Goal: Find specific page/section: Find specific page/section

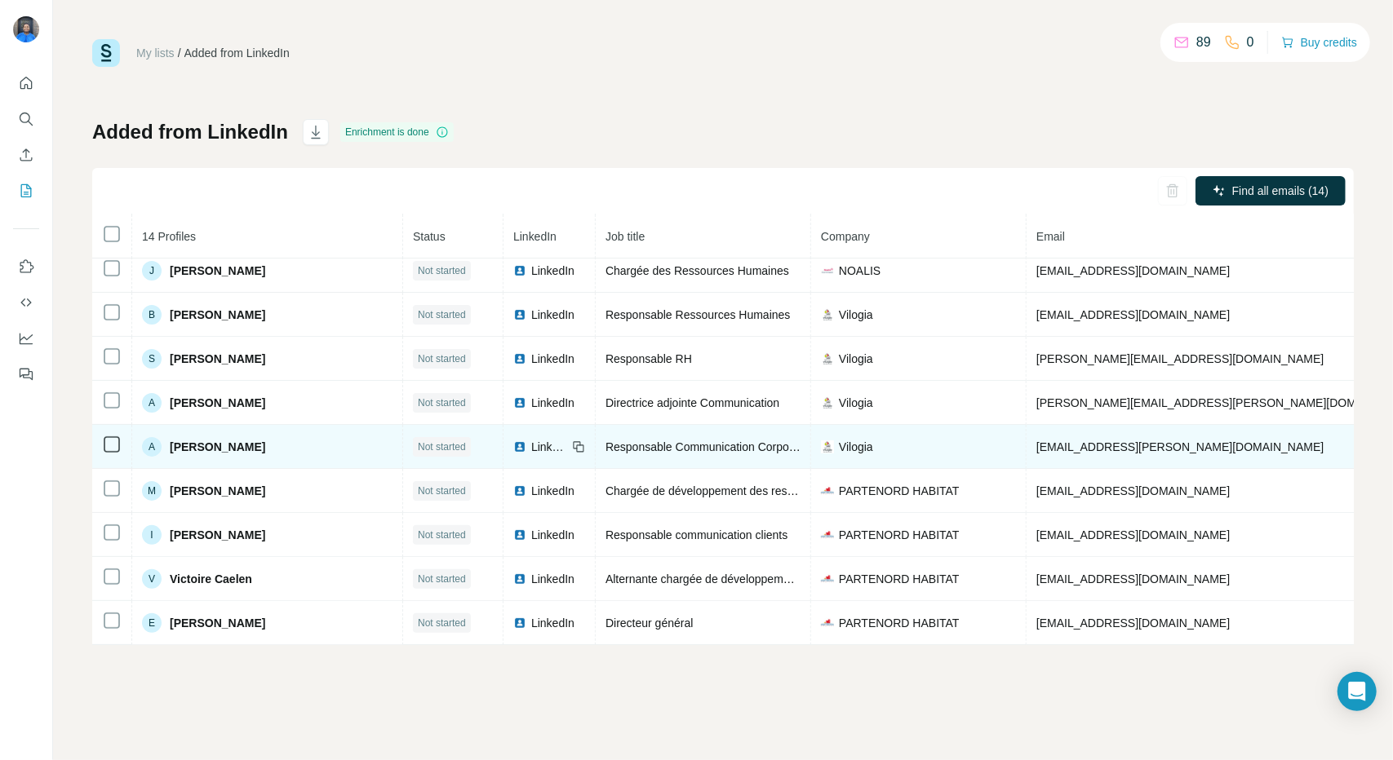
scroll to position [238, 0]
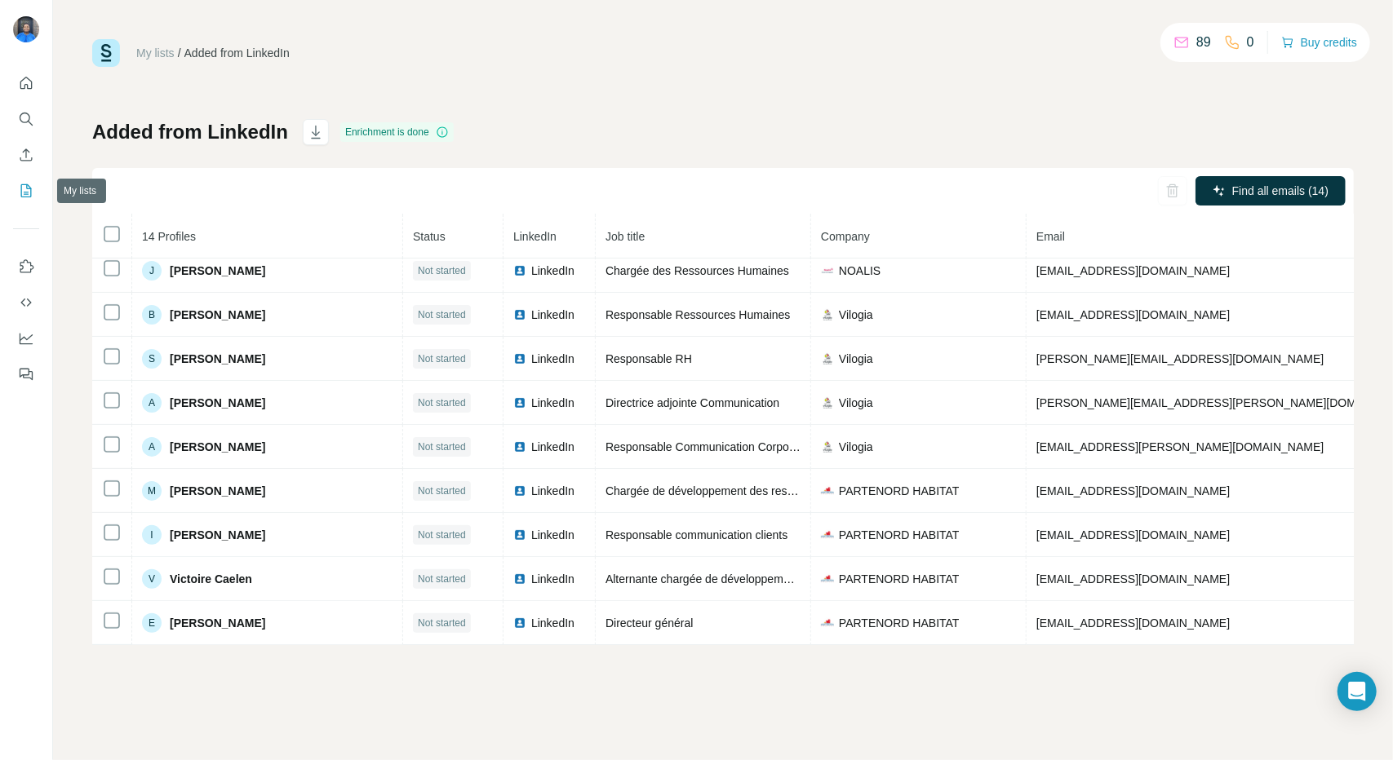
click at [20, 179] on button "My lists" at bounding box center [26, 190] width 26 height 29
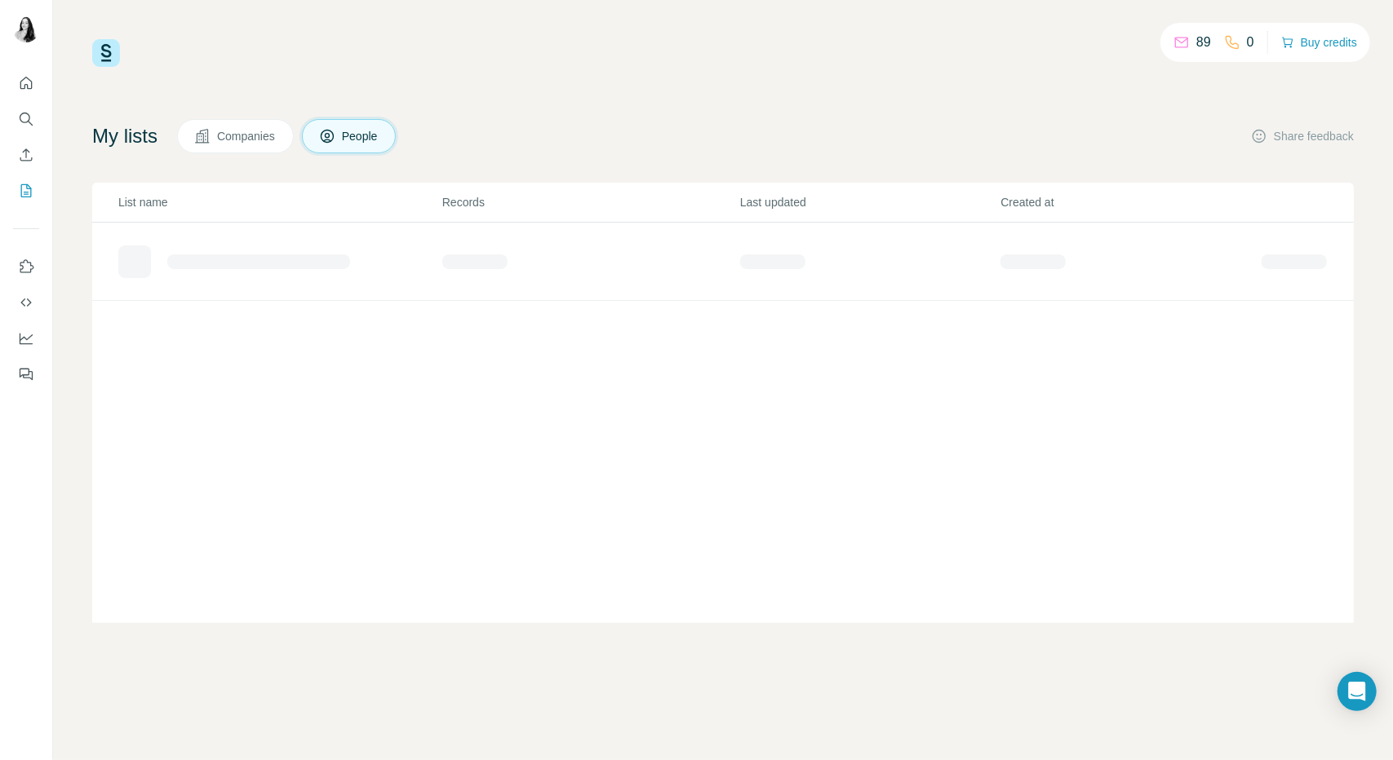
click at [364, 140] on span "People" at bounding box center [361, 136] width 38 height 16
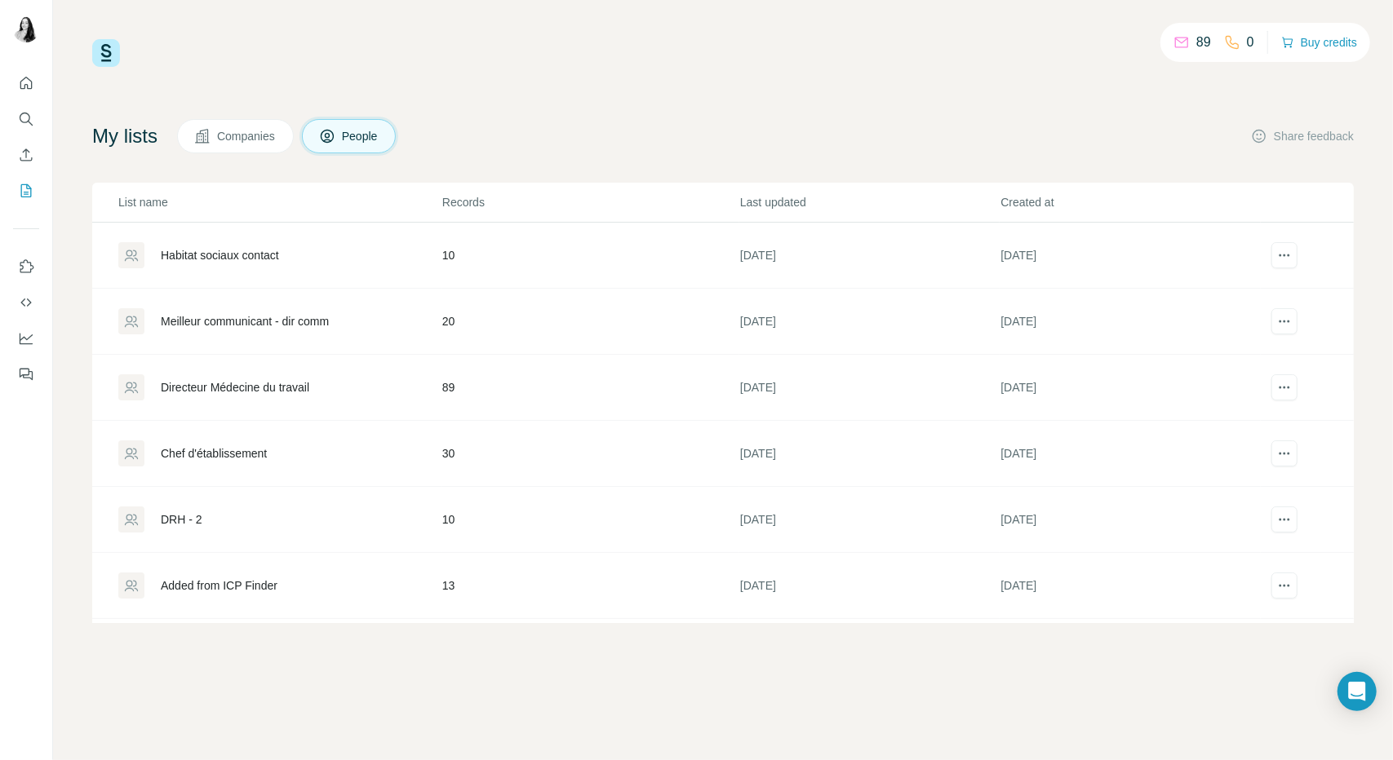
click at [304, 322] on div "Meilleur communicant - dir comm" at bounding box center [245, 321] width 168 height 16
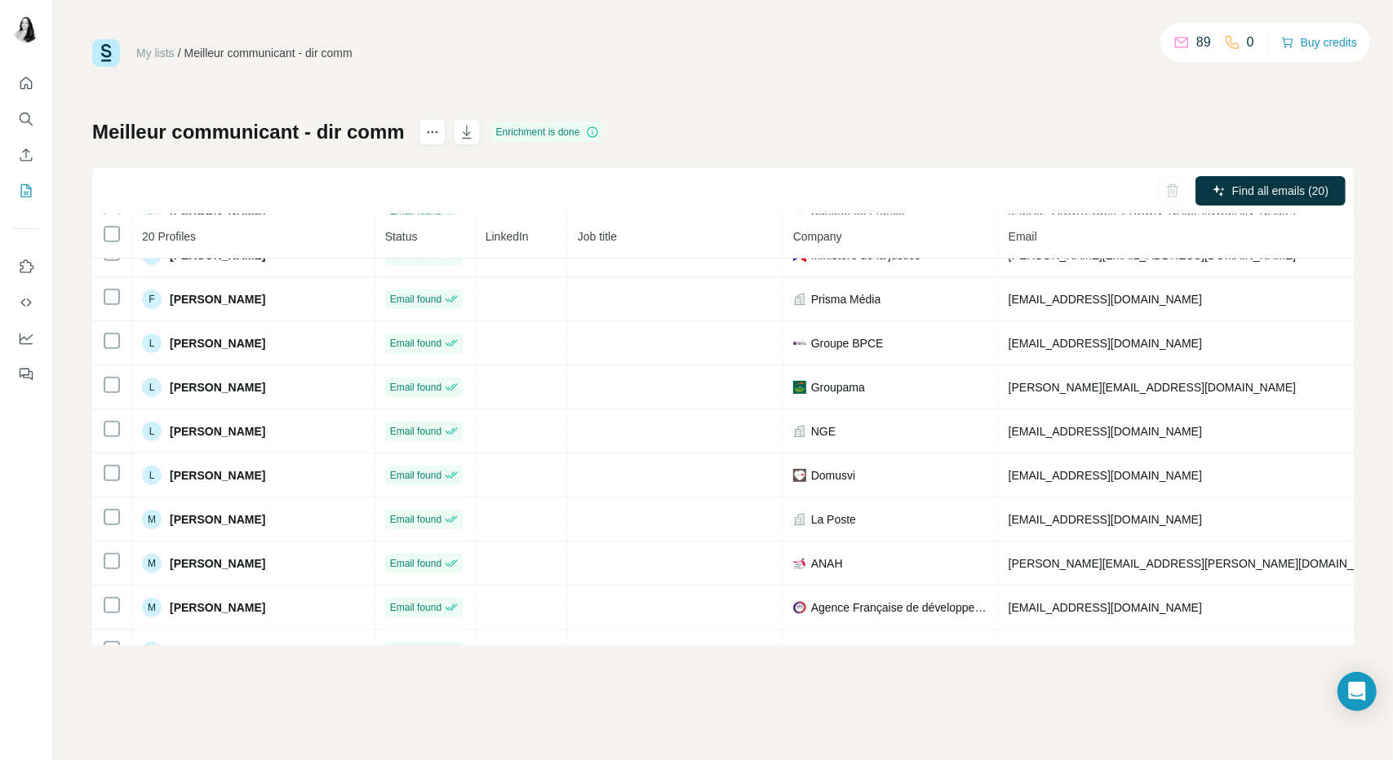
scroll to position [503, 0]
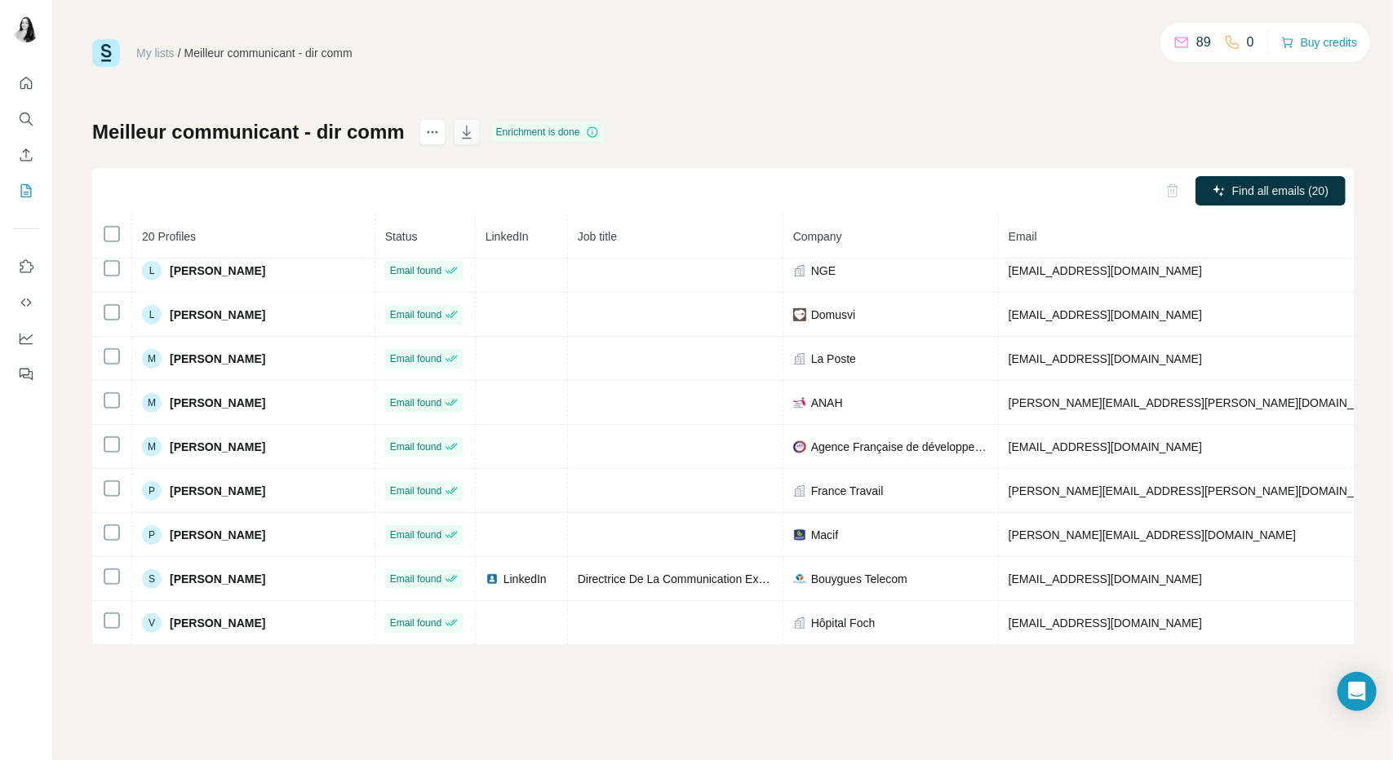
click at [465, 138] on icon "button" at bounding box center [466, 132] width 9 height 13
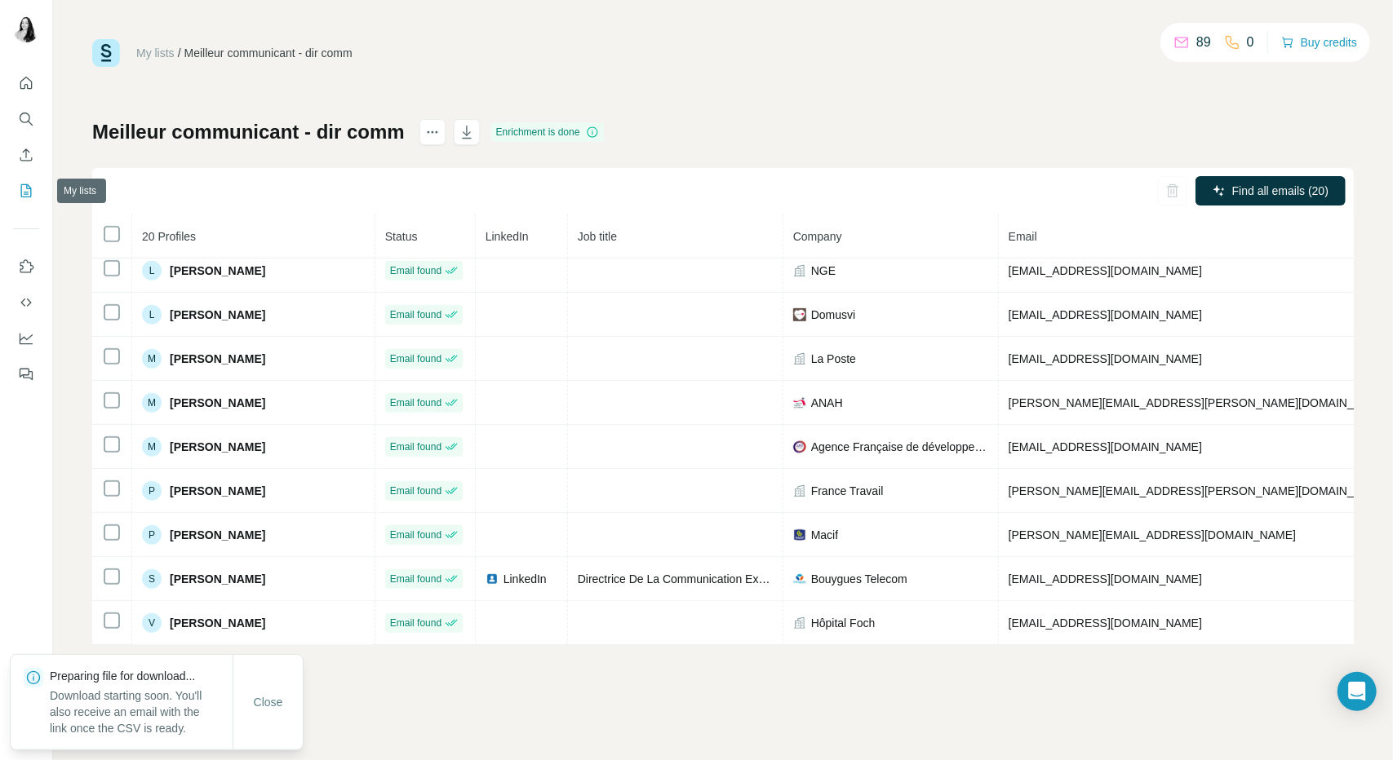
click at [26, 182] on button "My lists" at bounding box center [26, 190] width 26 height 29
